Goal: Find specific page/section: Find specific page/section

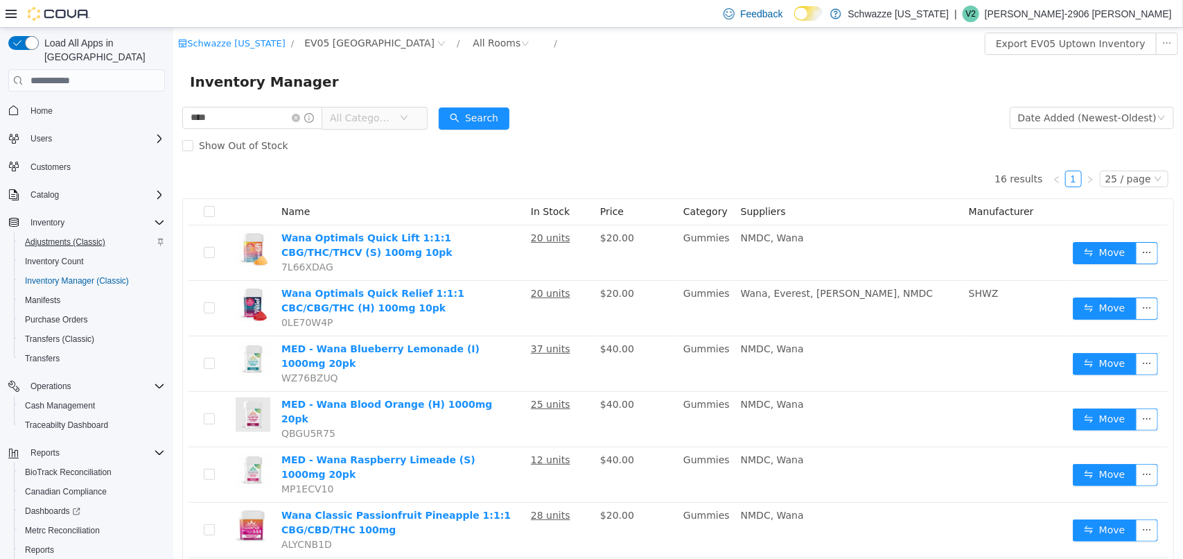
scroll to position [87, 0]
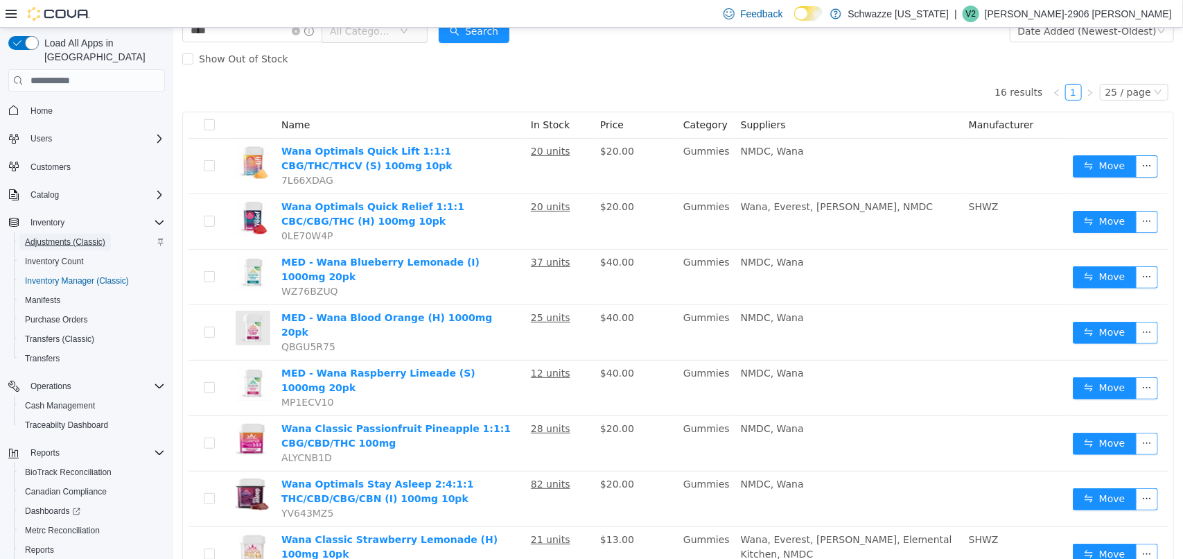
click at [77, 234] on span "Adjustments (Classic)" at bounding box center [65, 242] width 80 height 17
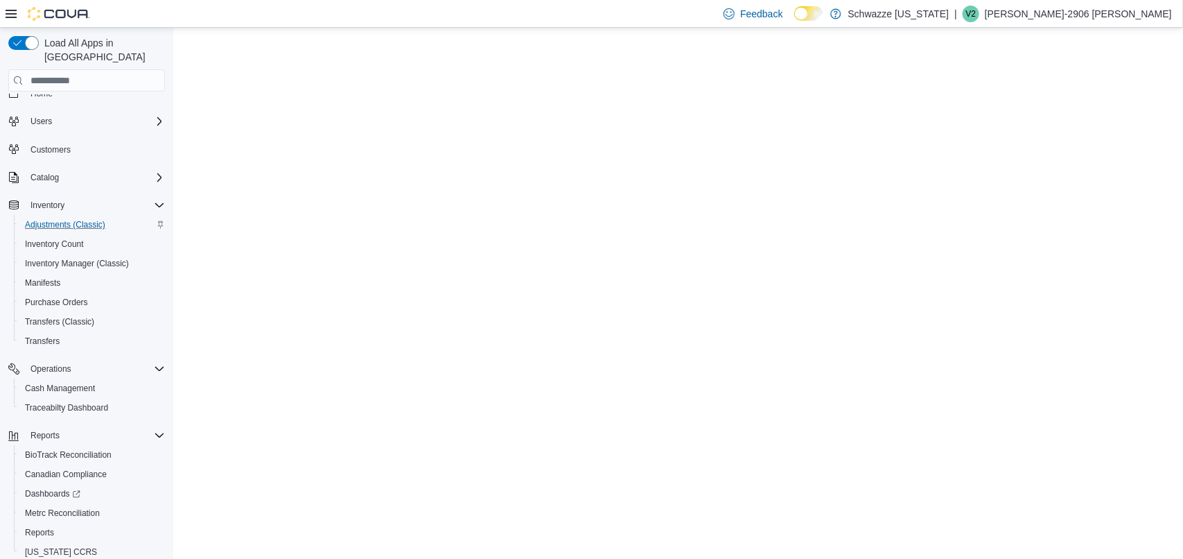
scroll to position [21, 0]
click at [67, 234] on span "Inventory Count" at bounding box center [54, 239] width 59 height 11
